Goal: Task Accomplishment & Management: Complete application form

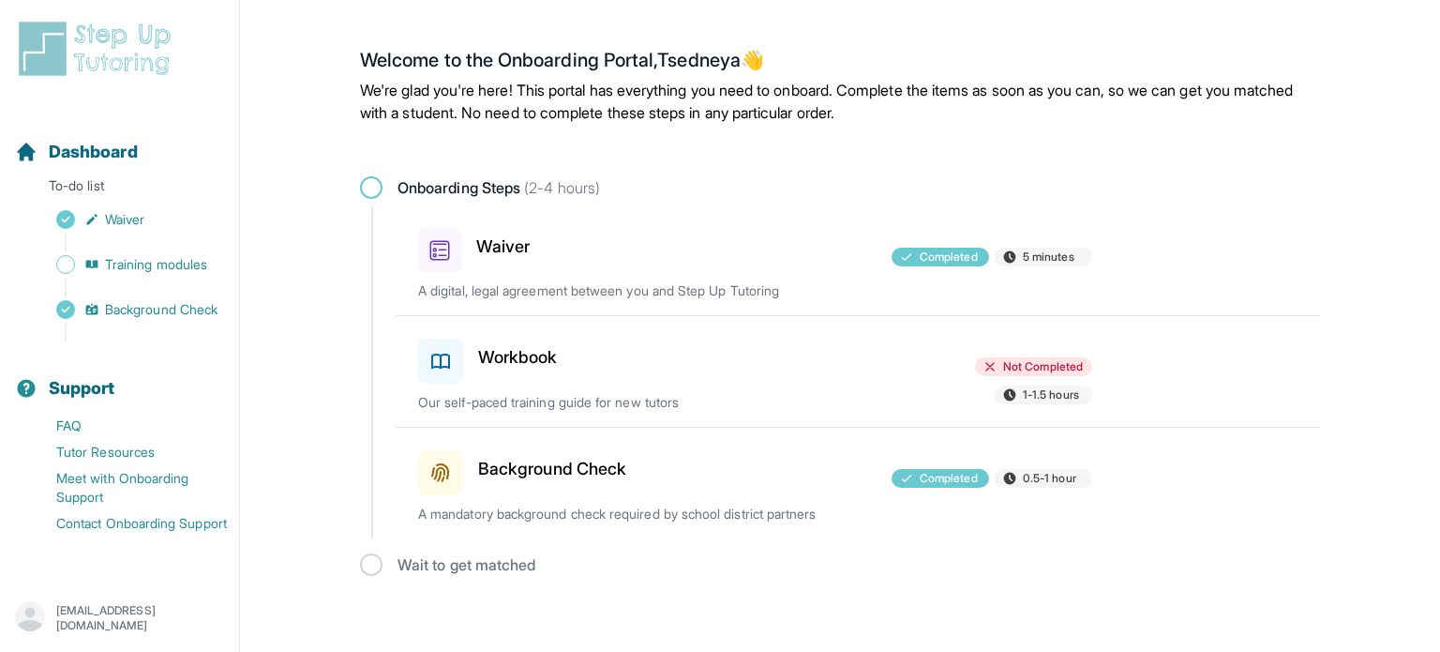
click at [553, 359] on h3 "Workbook" at bounding box center [518, 357] width 80 height 26
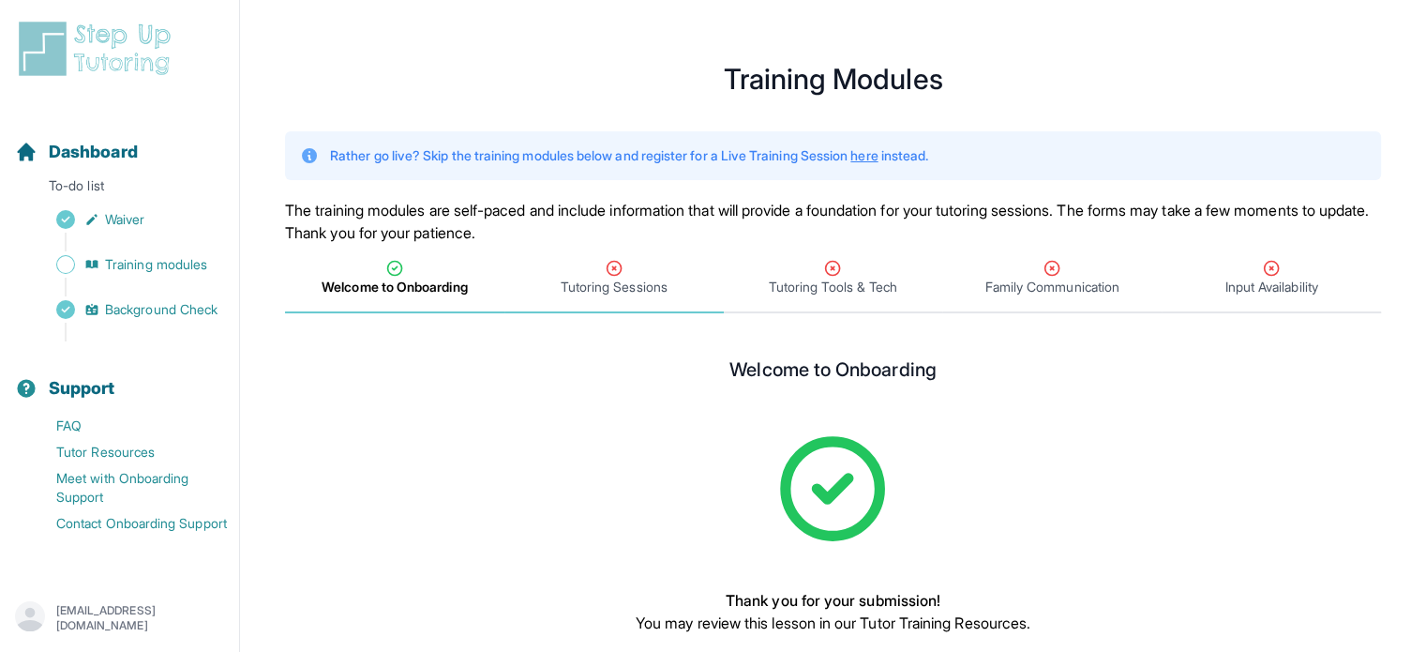
click at [593, 288] on span "Tutoring Sessions" at bounding box center [614, 287] width 107 height 19
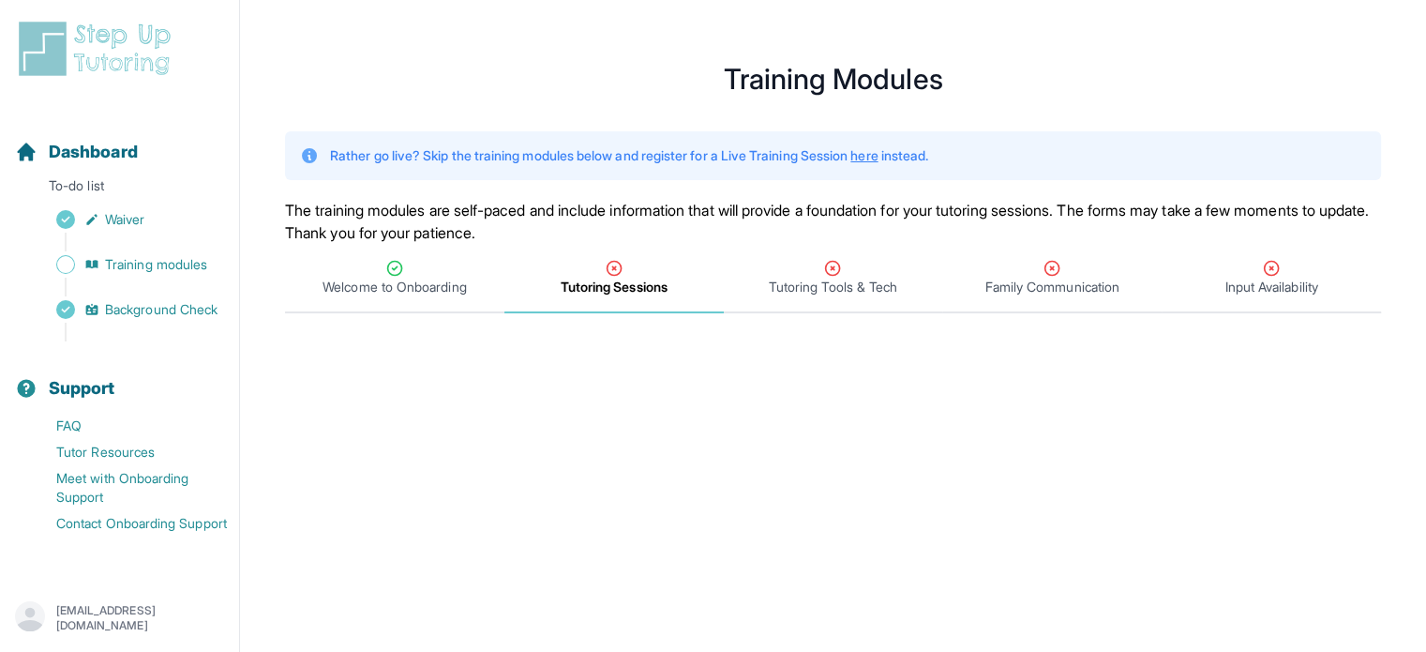
click at [686, 253] on span "Tutoring Sessions" at bounding box center [614, 278] width 219 height 69
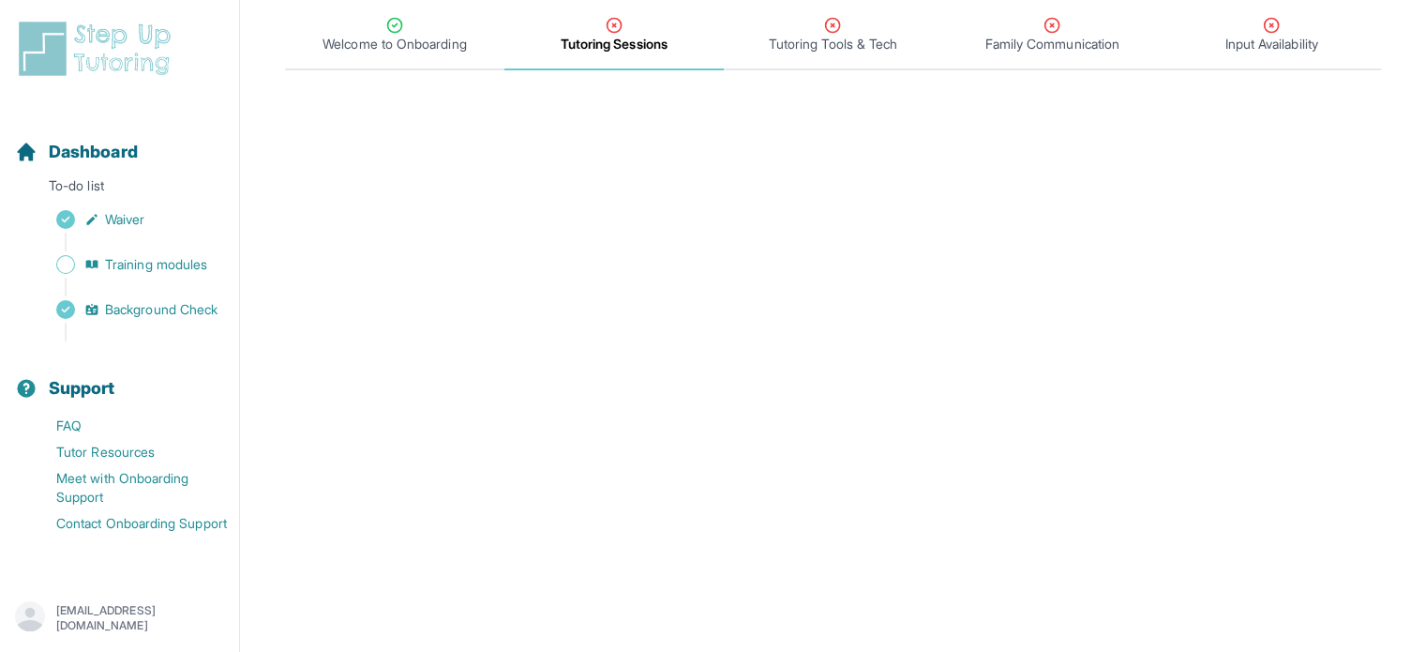
scroll to position [242, 0]
click at [848, 41] on span "Tutoring Tools & Tech" at bounding box center [833, 45] width 128 height 19
click at [626, 40] on span "Tutoring Sessions" at bounding box center [614, 45] width 107 height 19
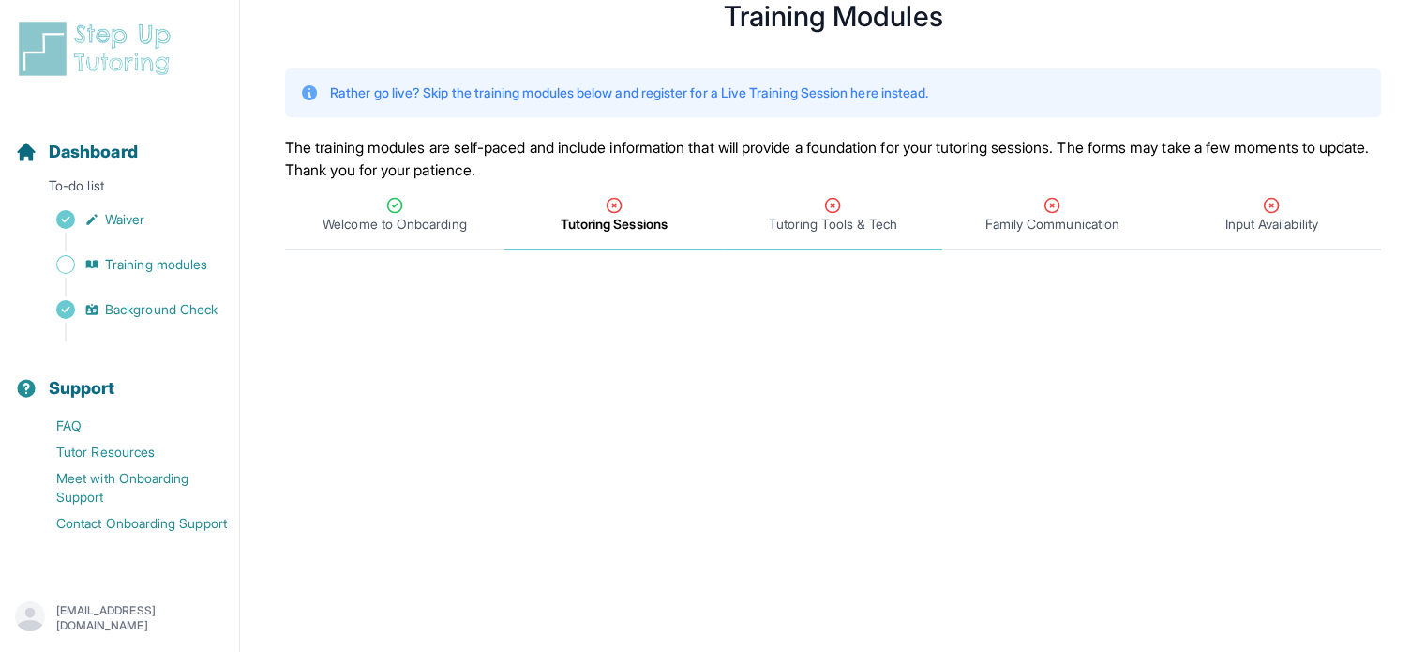
scroll to position [66, 0]
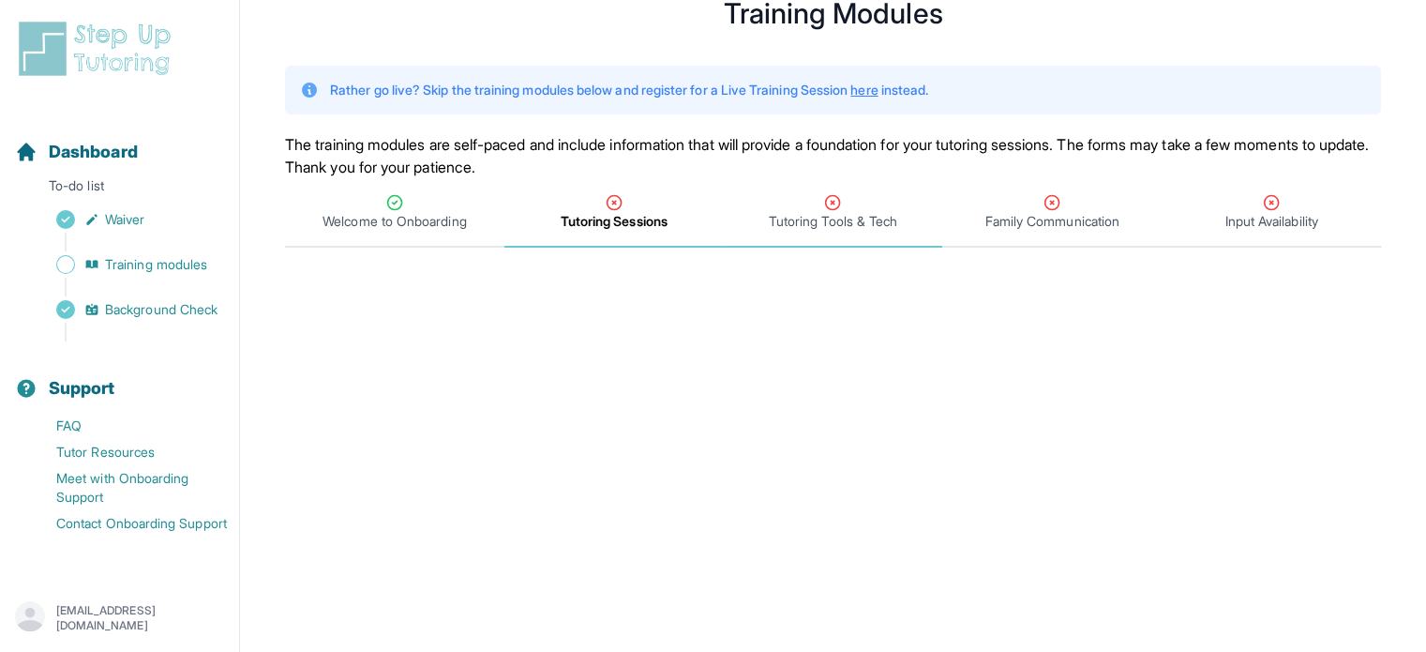
click at [851, 232] on span "Tutoring Tools & Tech" at bounding box center [833, 212] width 219 height 69
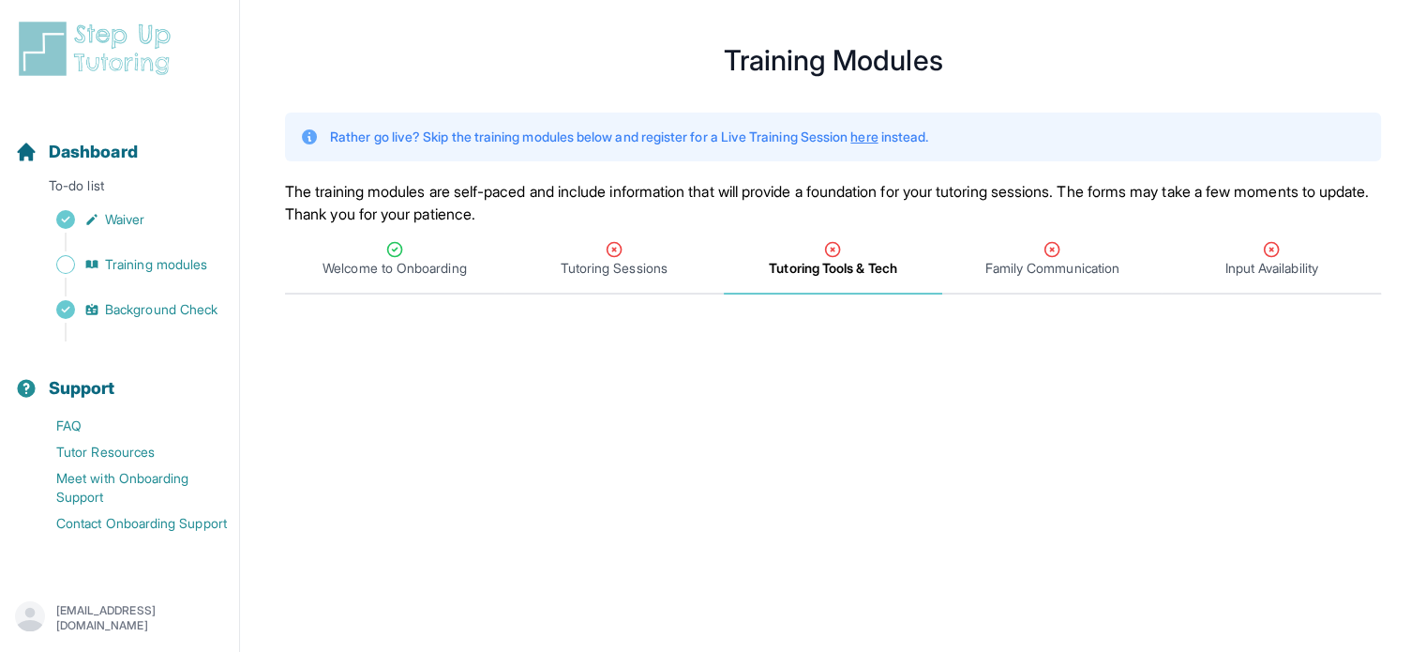
scroll to position [8, 0]
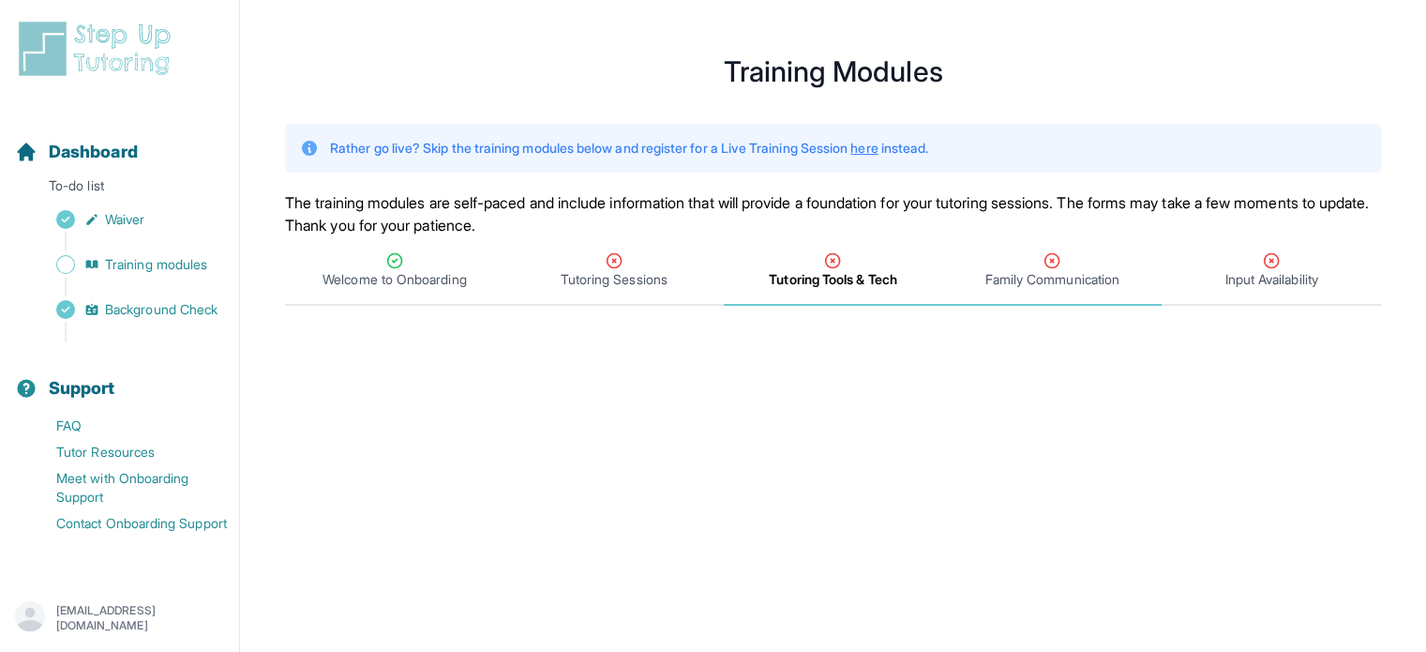
click at [1024, 273] on span "Family Communication" at bounding box center [1053, 279] width 134 height 19
click at [839, 266] on icon "Tabs" at bounding box center [832, 260] width 19 height 19
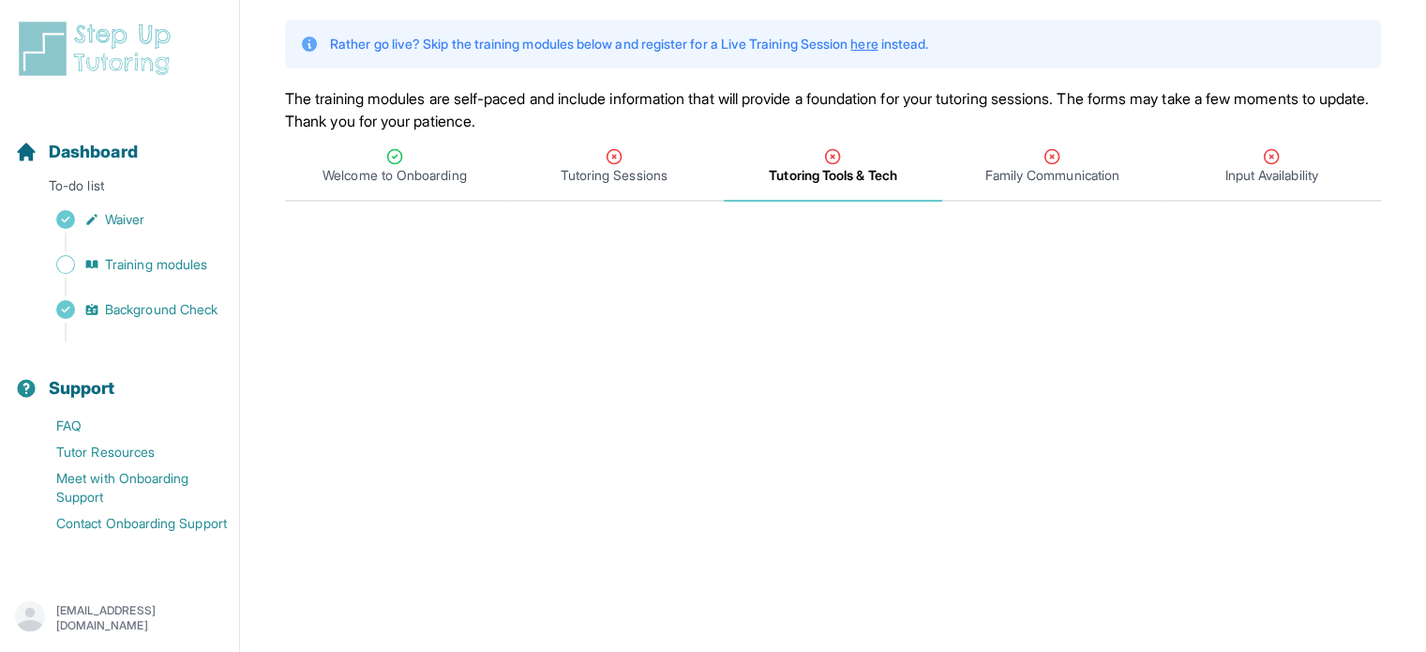
scroll to position [111, 0]
click at [1026, 169] on span "Family Communication" at bounding box center [1053, 176] width 134 height 19
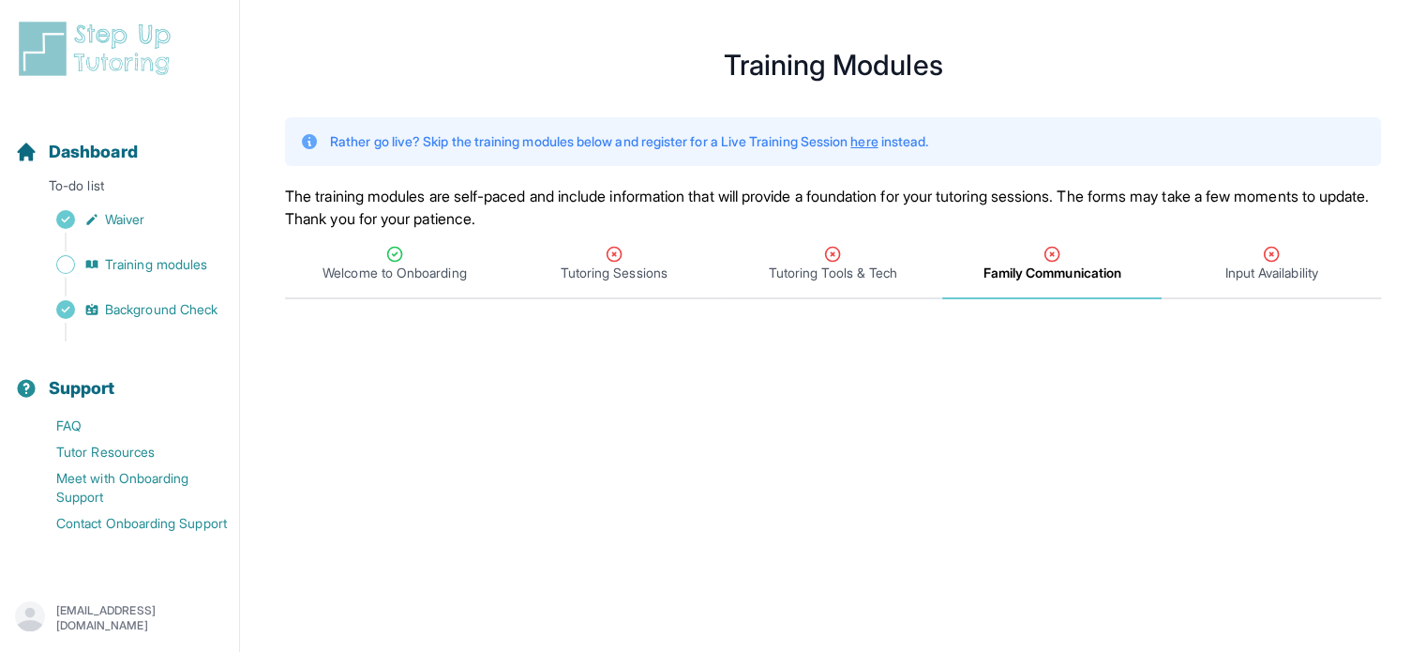
scroll to position [0, 0]
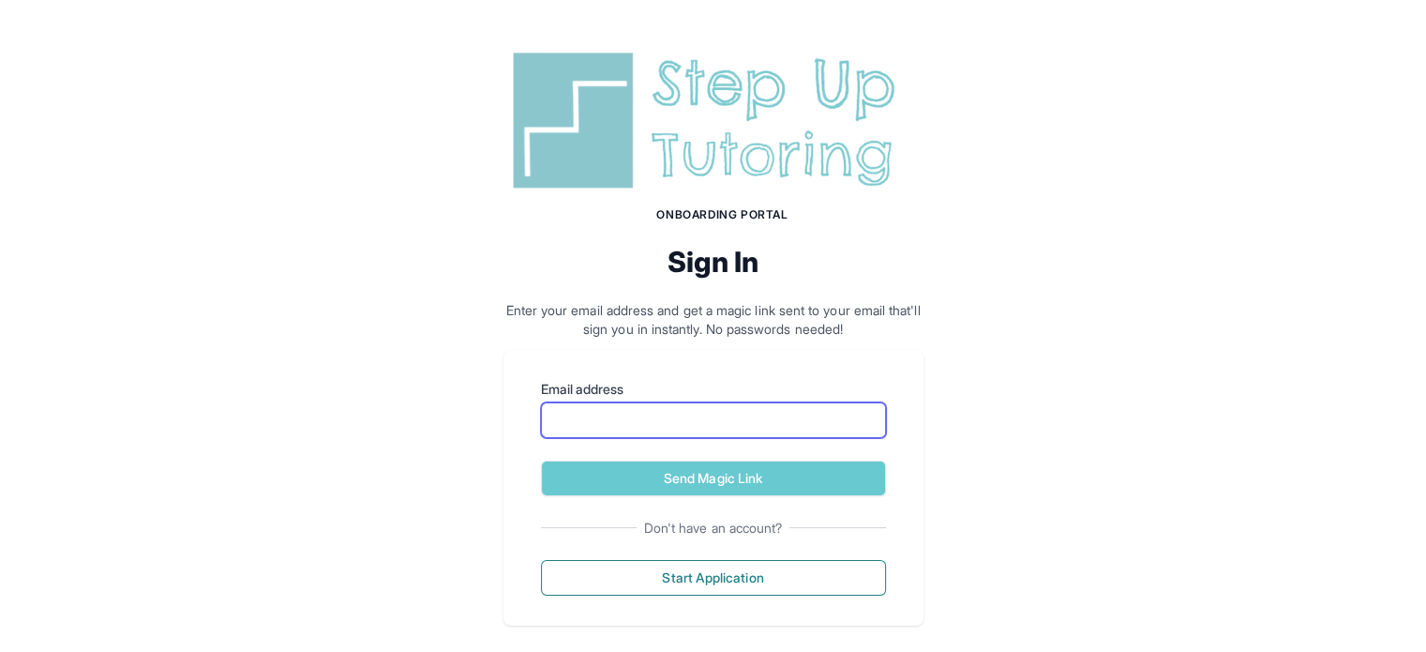
click at [638, 422] on input "Email address" at bounding box center [713, 420] width 345 height 36
type input "**********"
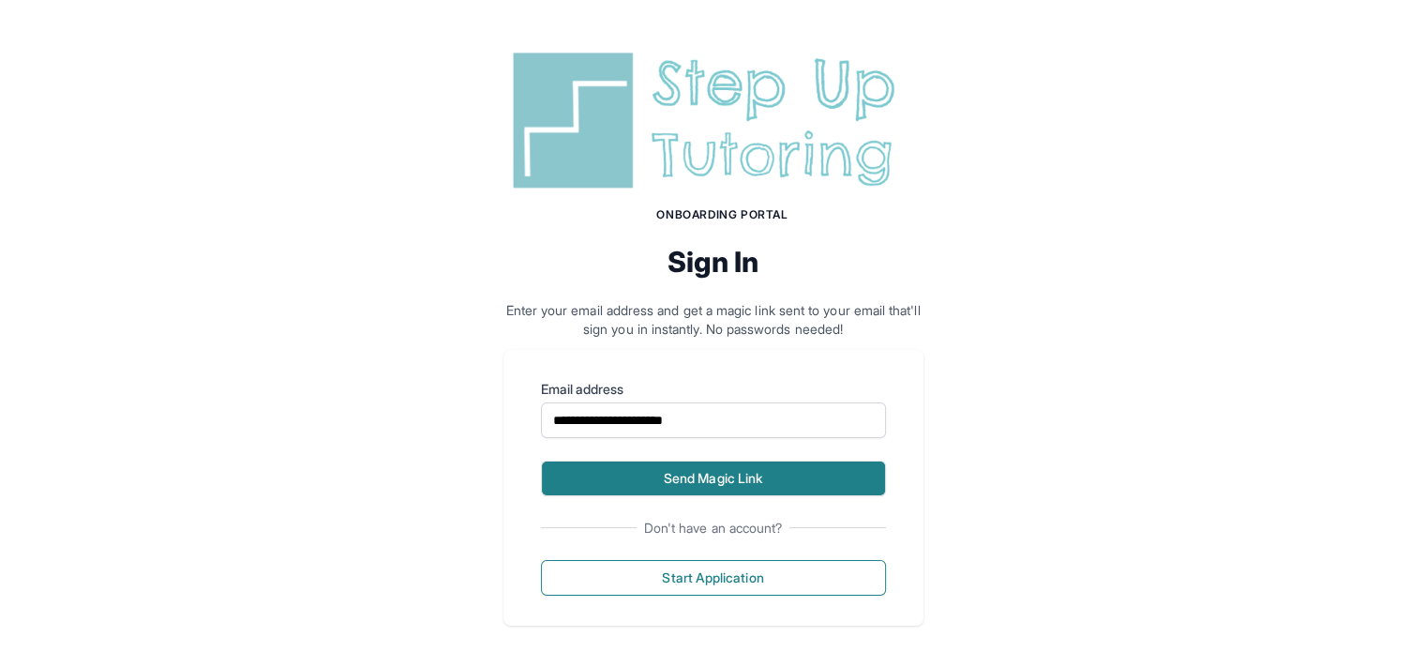
click at [743, 482] on button "Send Magic Link" at bounding box center [713, 478] width 345 height 36
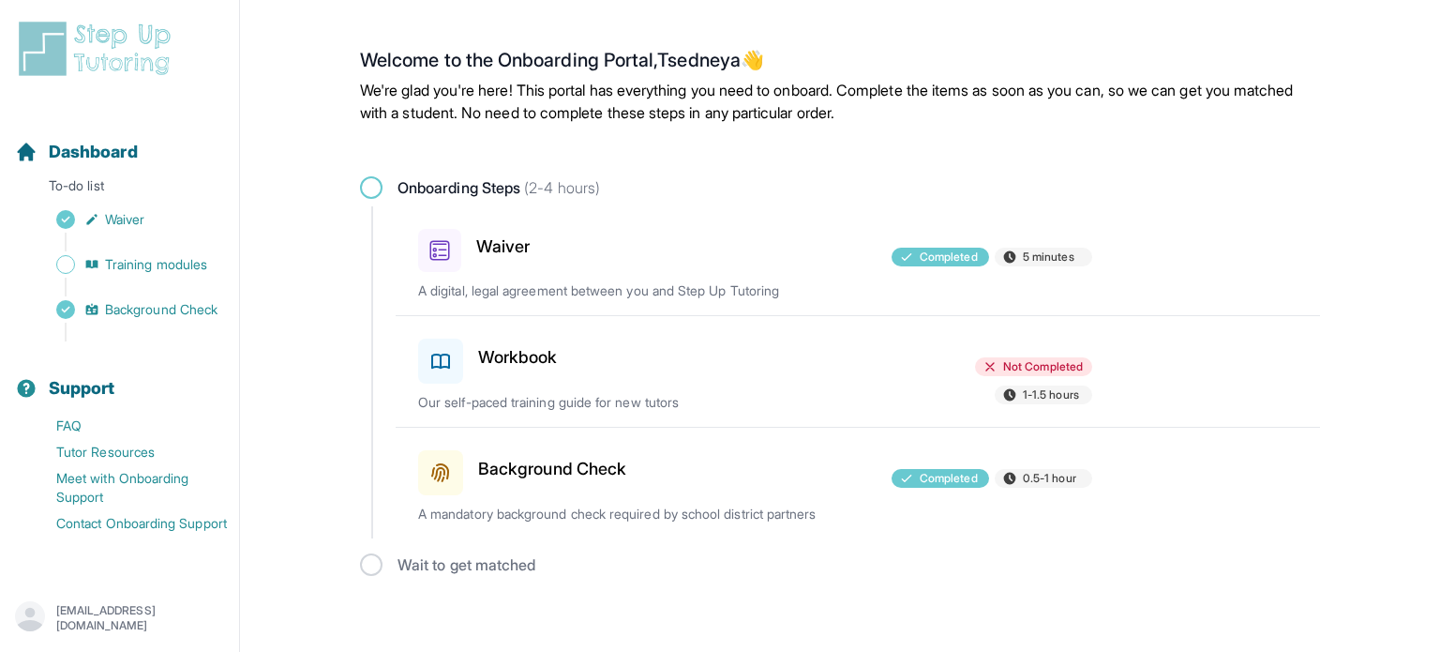
click at [773, 353] on div at bounding box center [755, 357] width 218 height 53
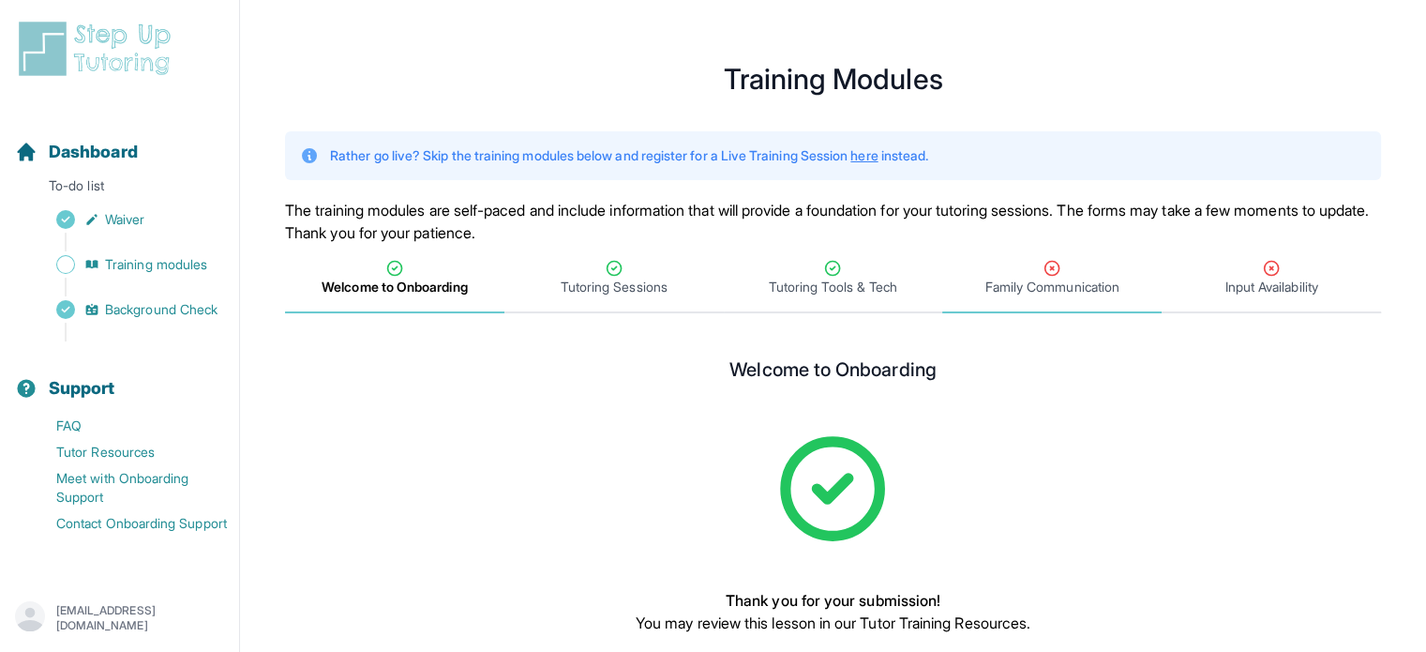
click at [1060, 285] on span "Family Communication" at bounding box center [1053, 287] width 134 height 19
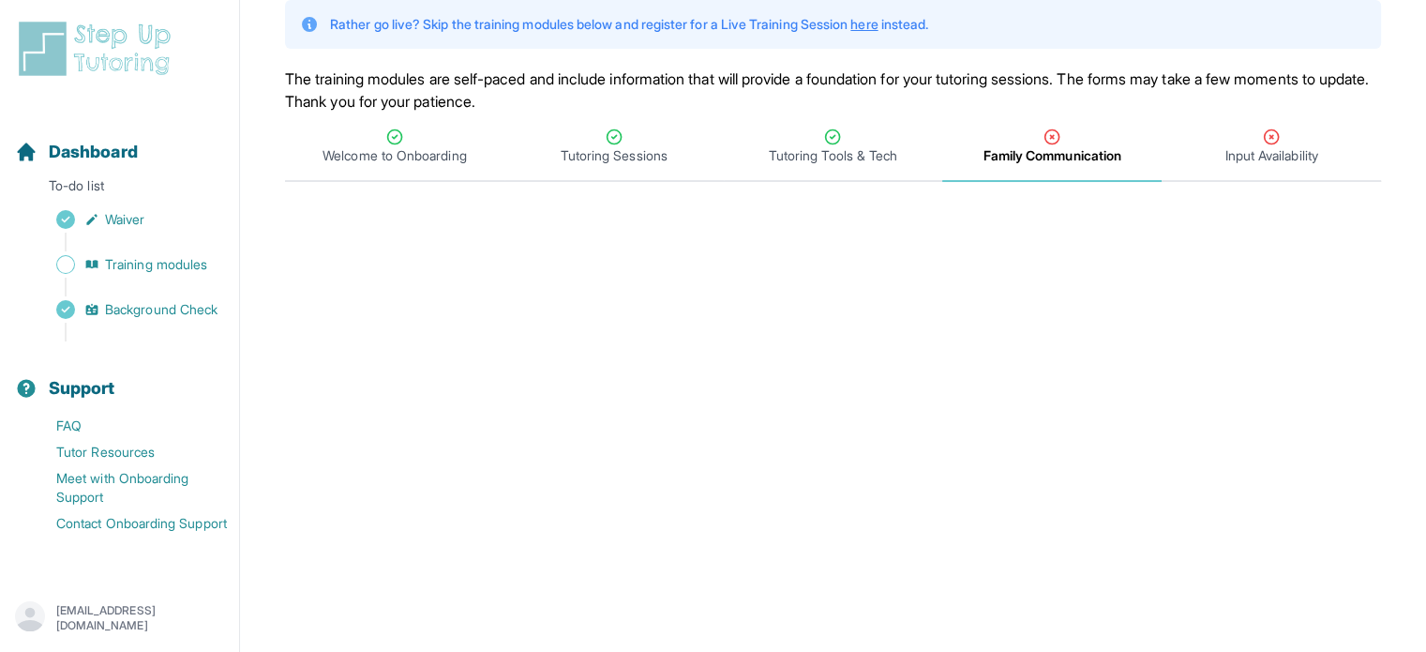
scroll to position [111, 0]
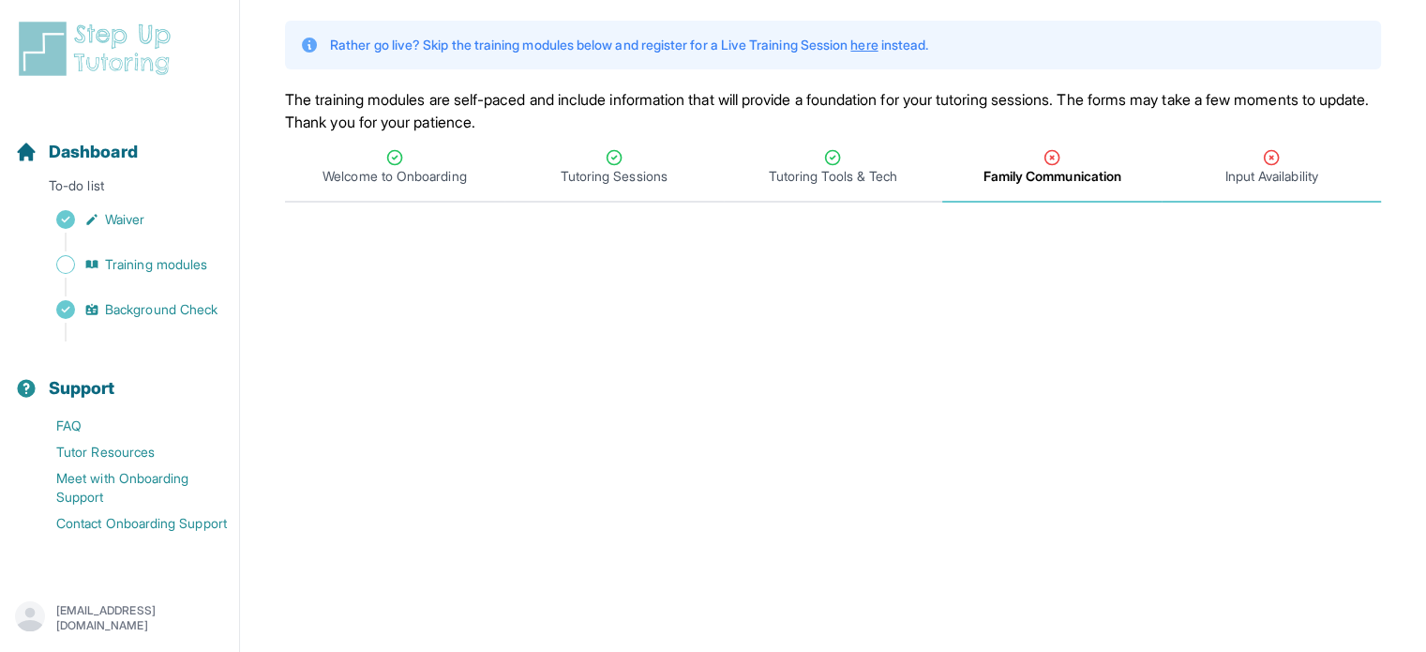
click at [1309, 183] on span "Input Availability" at bounding box center [1271, 176] width 93 height 19
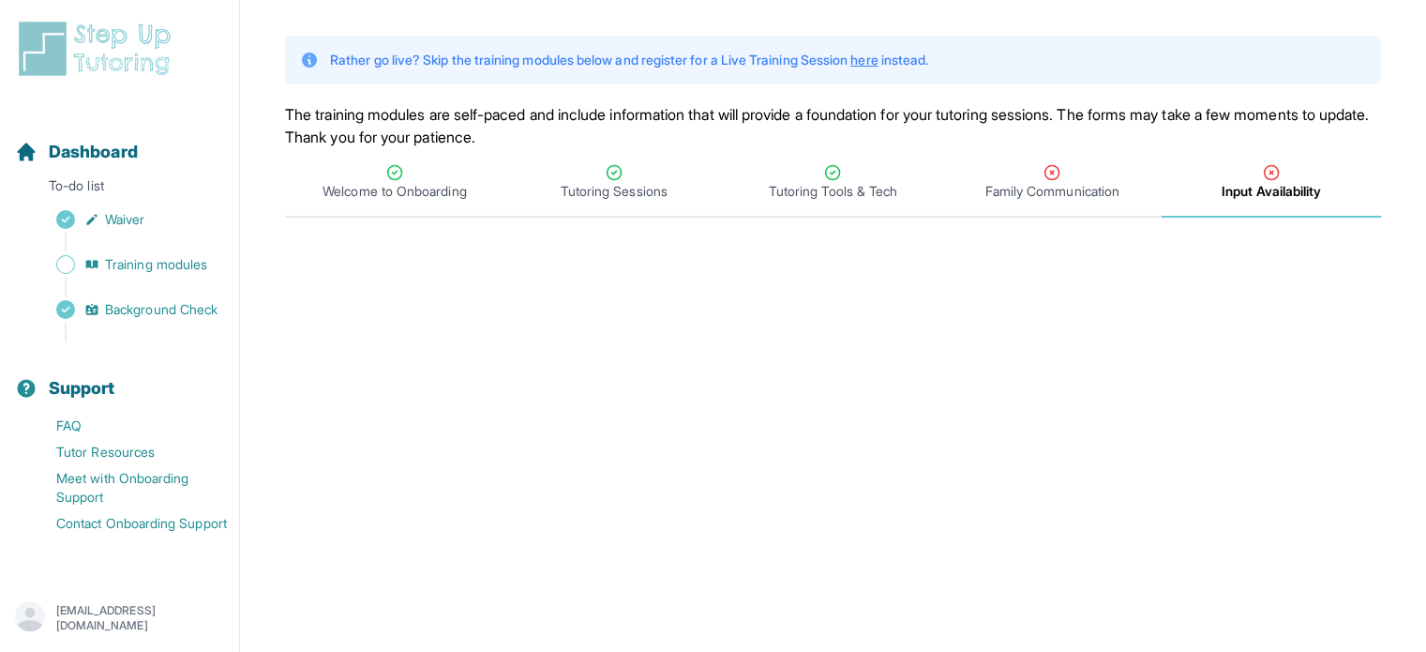
scroll to position [95, 0]
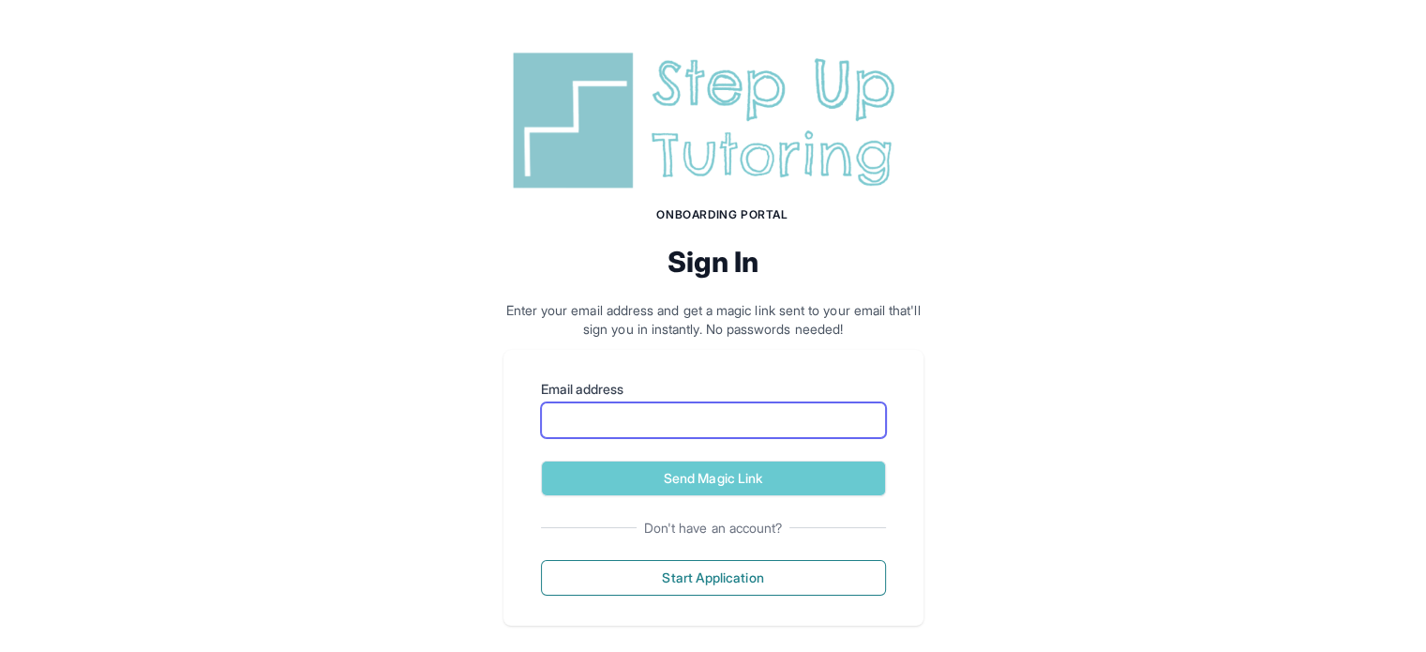
click at [640, 416] on input "Email address" at bounding box center [713, 420] width 345 height 36
